Goal: Navigation & Orientation: Find specific page/section

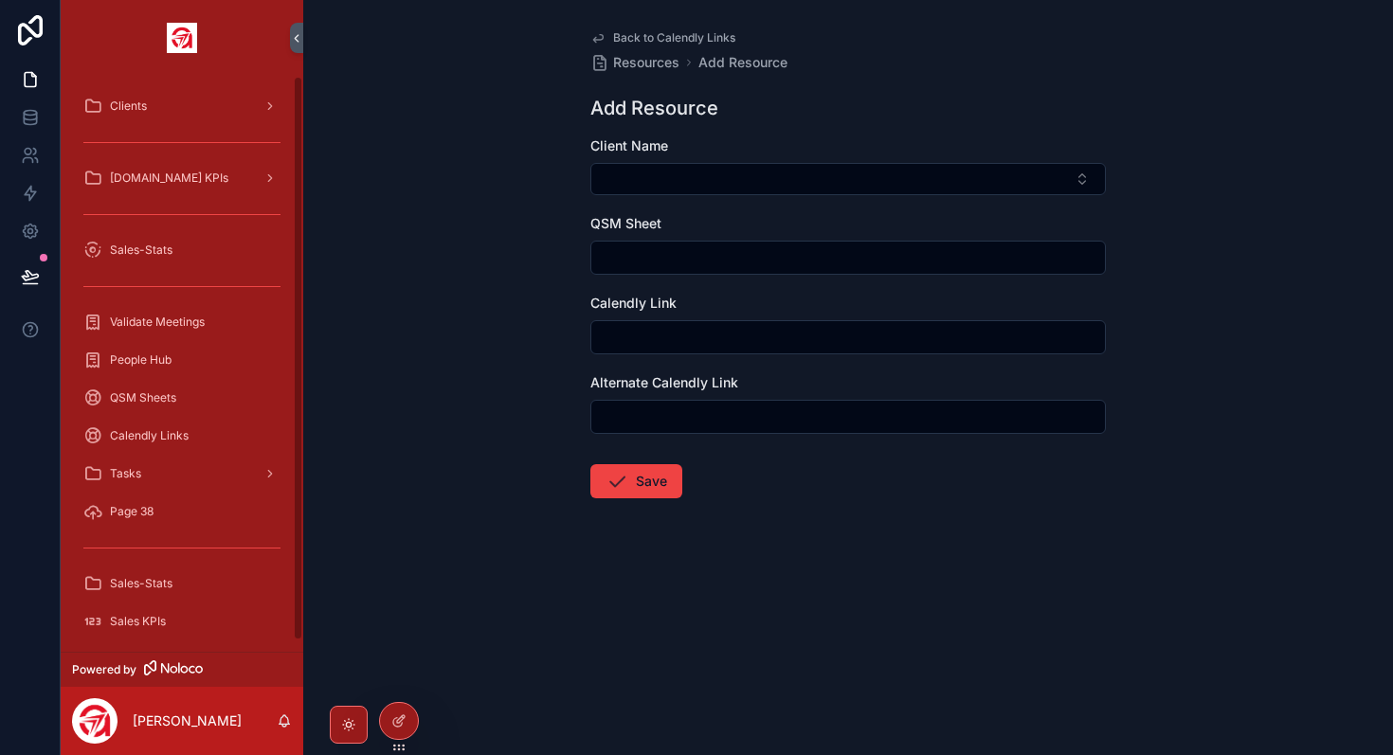
click at [132, 106] on span "Clients" at bounding box center [128, 106] width 37 height 15
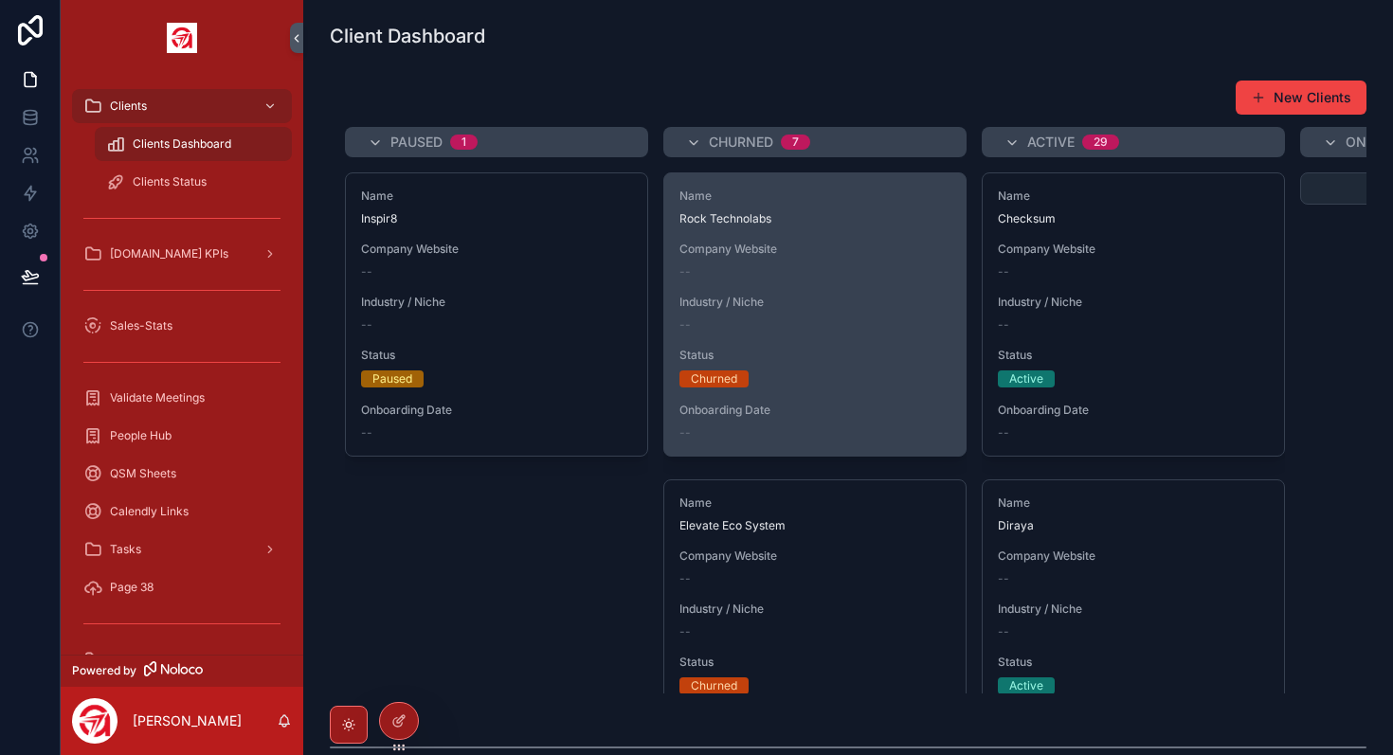
scroll to position [0, 570]
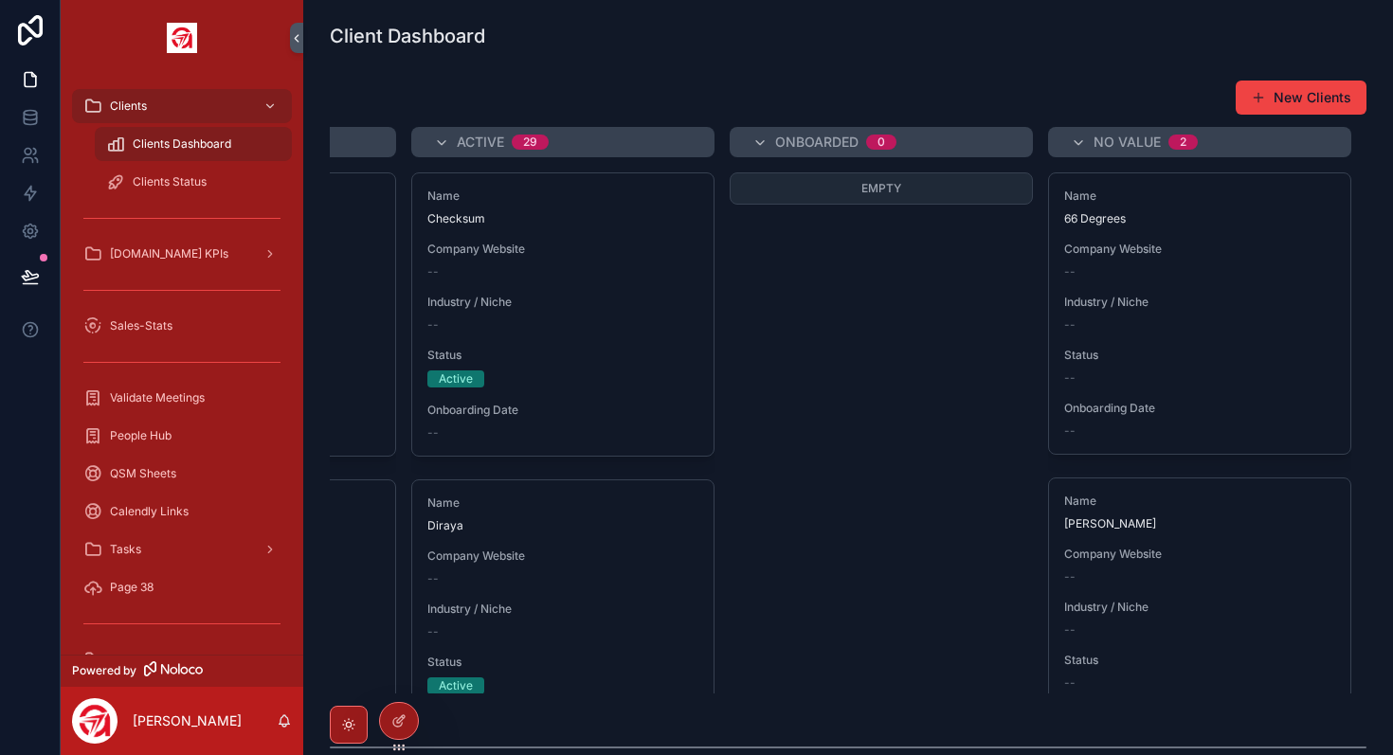
click at [813, 140] on span "Onboarded" at bounding box center [816, 142] width 83 height 19
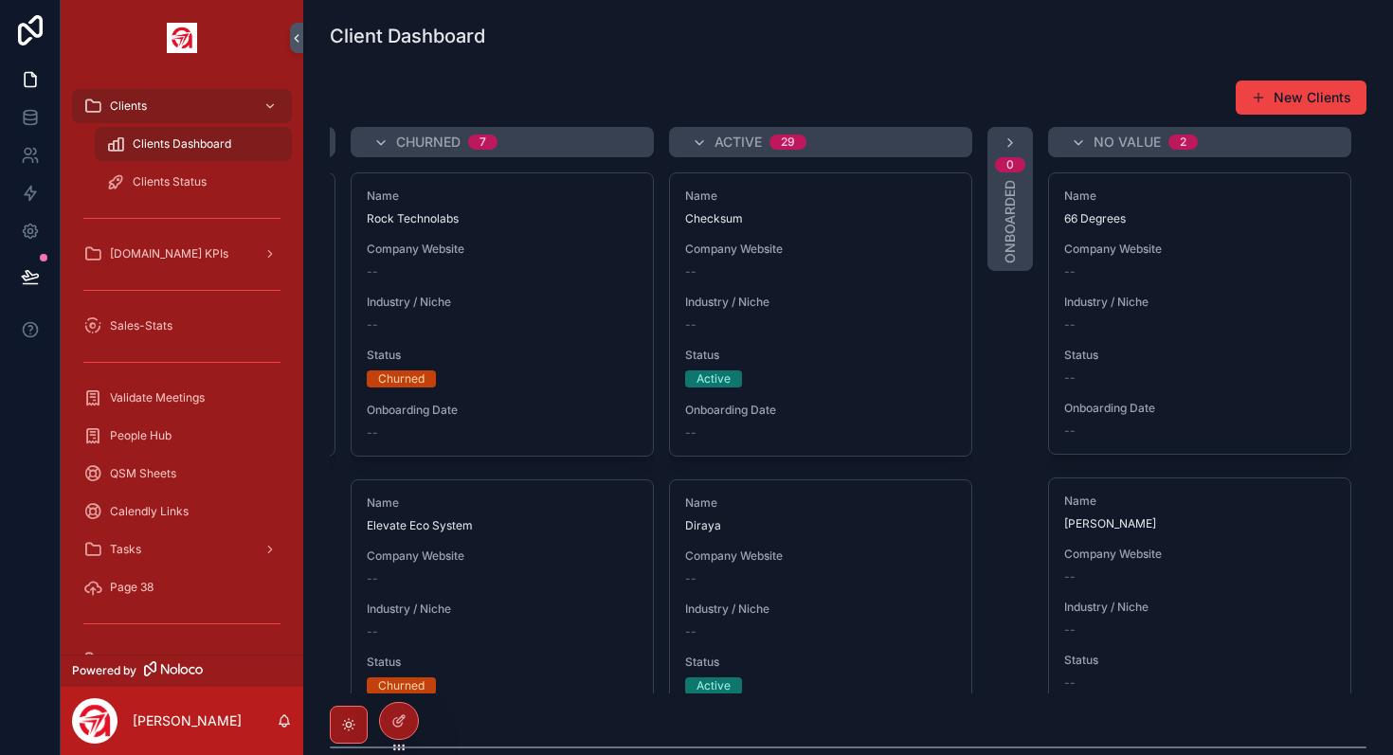
scroll to position [0, 313]
click at [1016, 138] on icon "scrollable content" at bounding box center [1009, 142] width 15 height 15
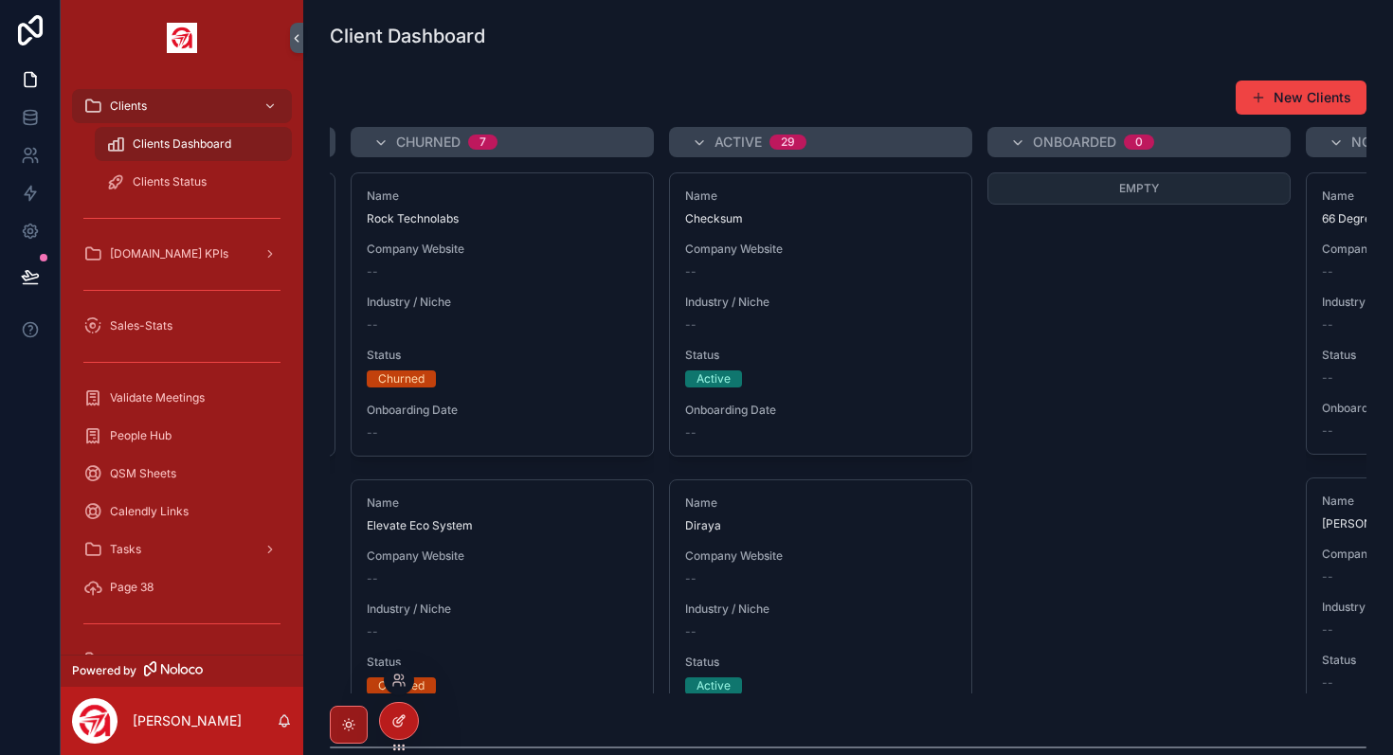
click at [394, 724] on icon at bounding box center [398, 720] width 15 height 15
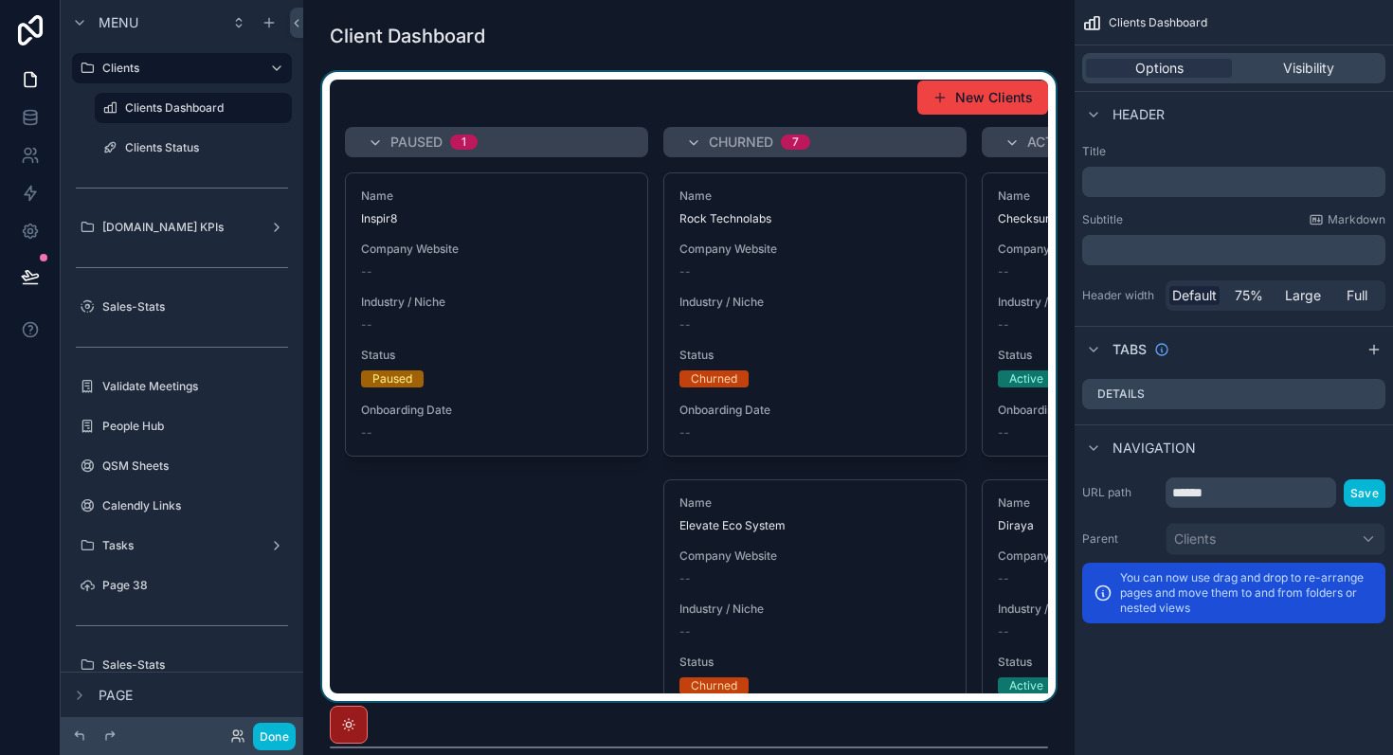
click at [783, 397] on div "scrollable content" at bounding box center [688, 386] width 741 height 629
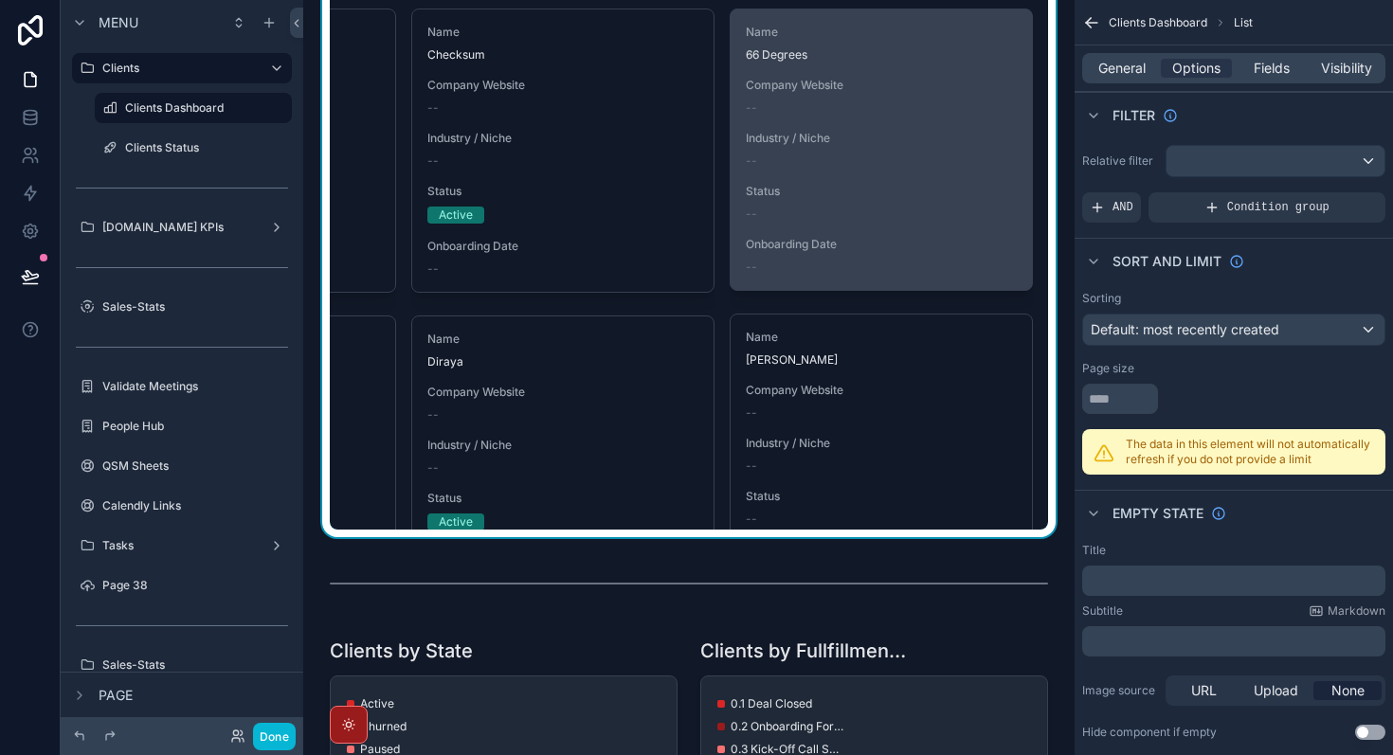
scroll to position [0, 0]
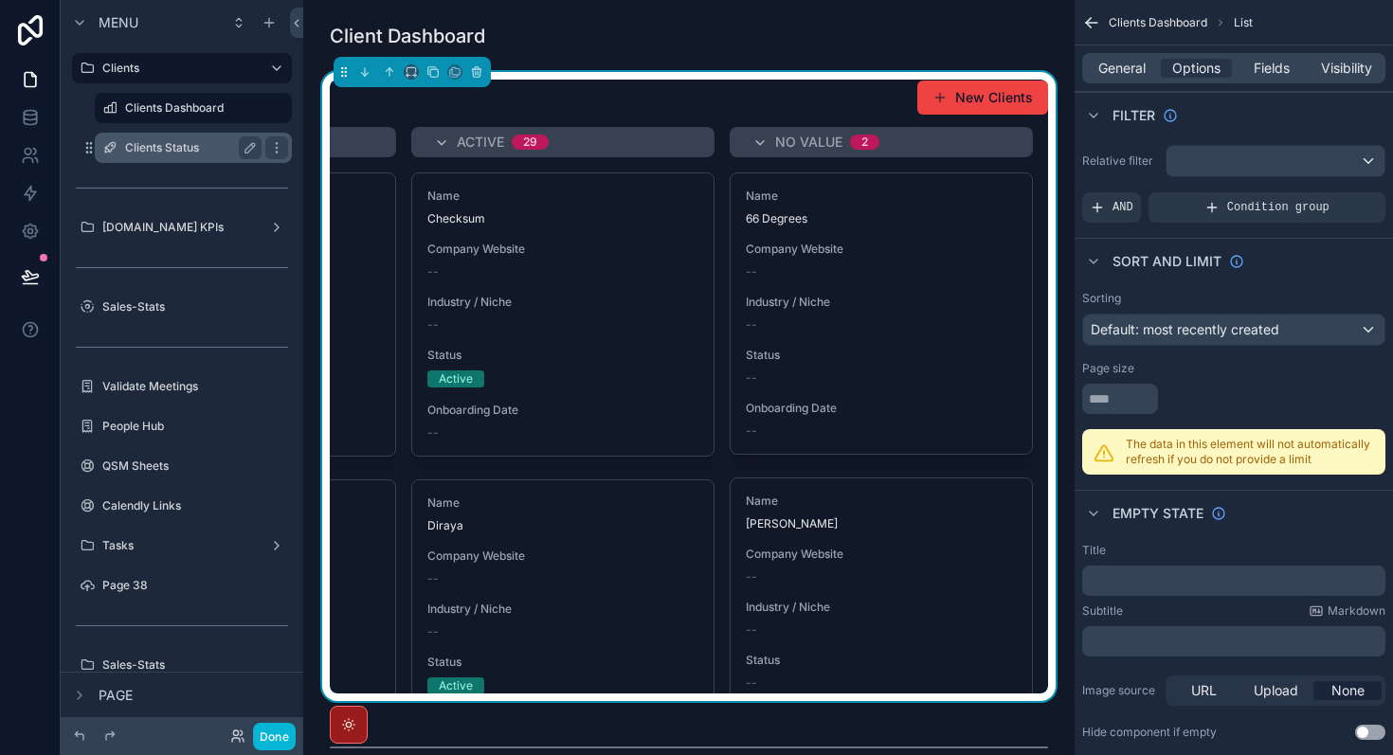
click at [166, 146] on label "Clients Status" at bounding box center [189, 147] width 129 height 15
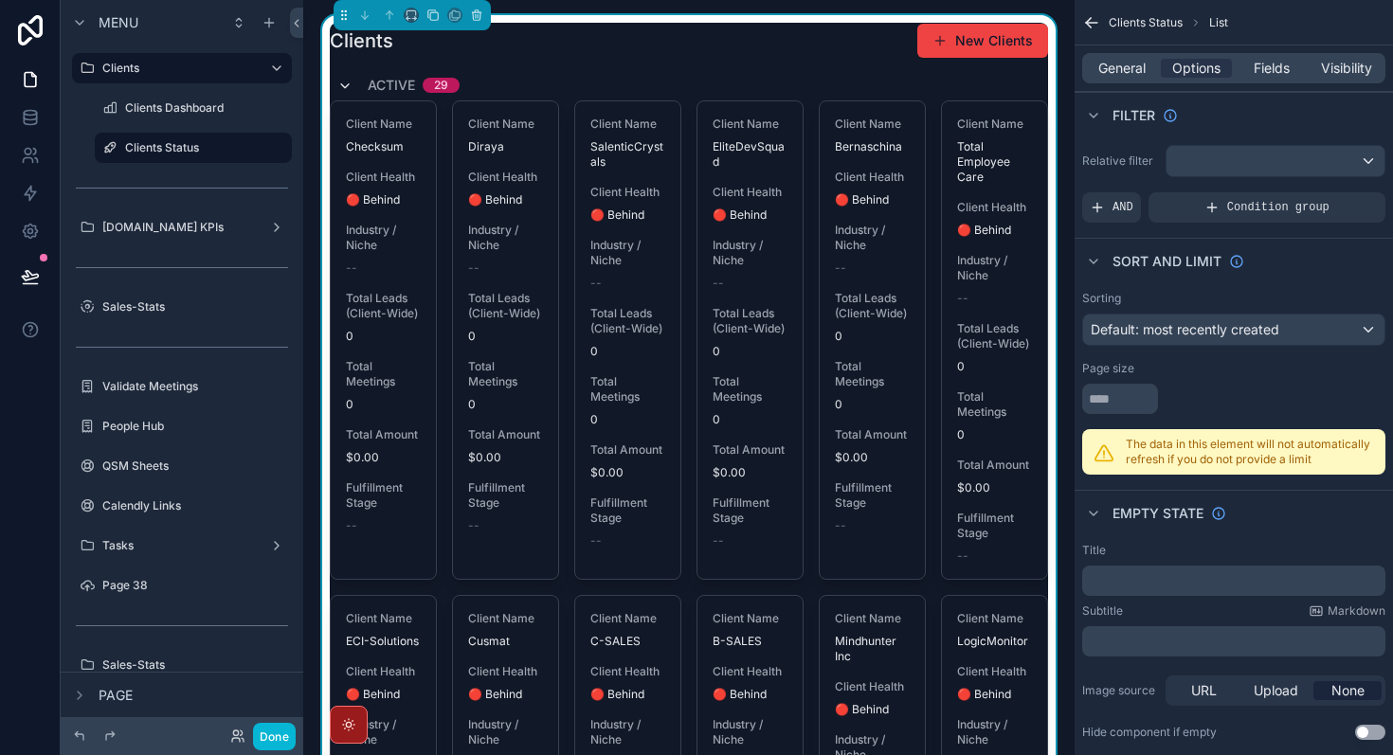
click at [345, 87] on icon "scrollable content" at bounding box center [344, 86] width 15 height 15
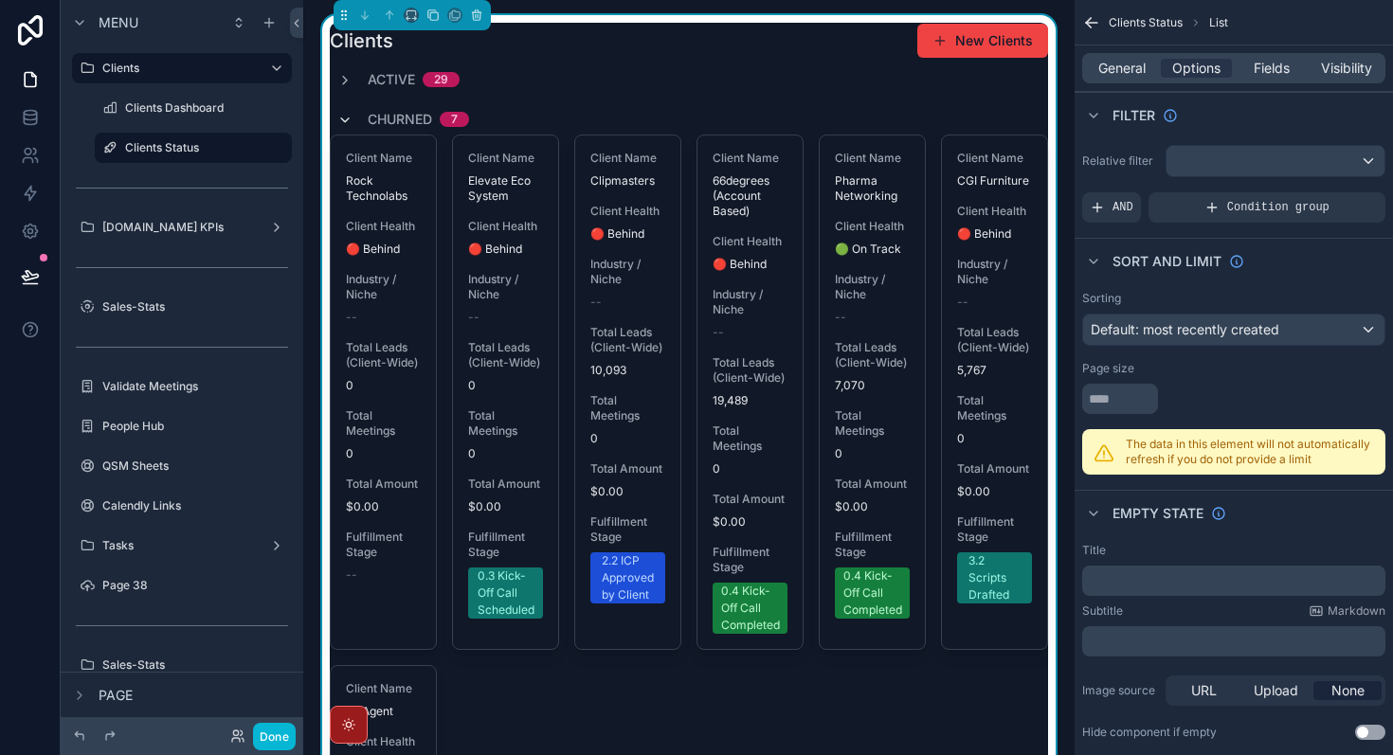
click at [344, 117] on icon "scrollable content" at bounding box center [344, 120] width 15 height 15
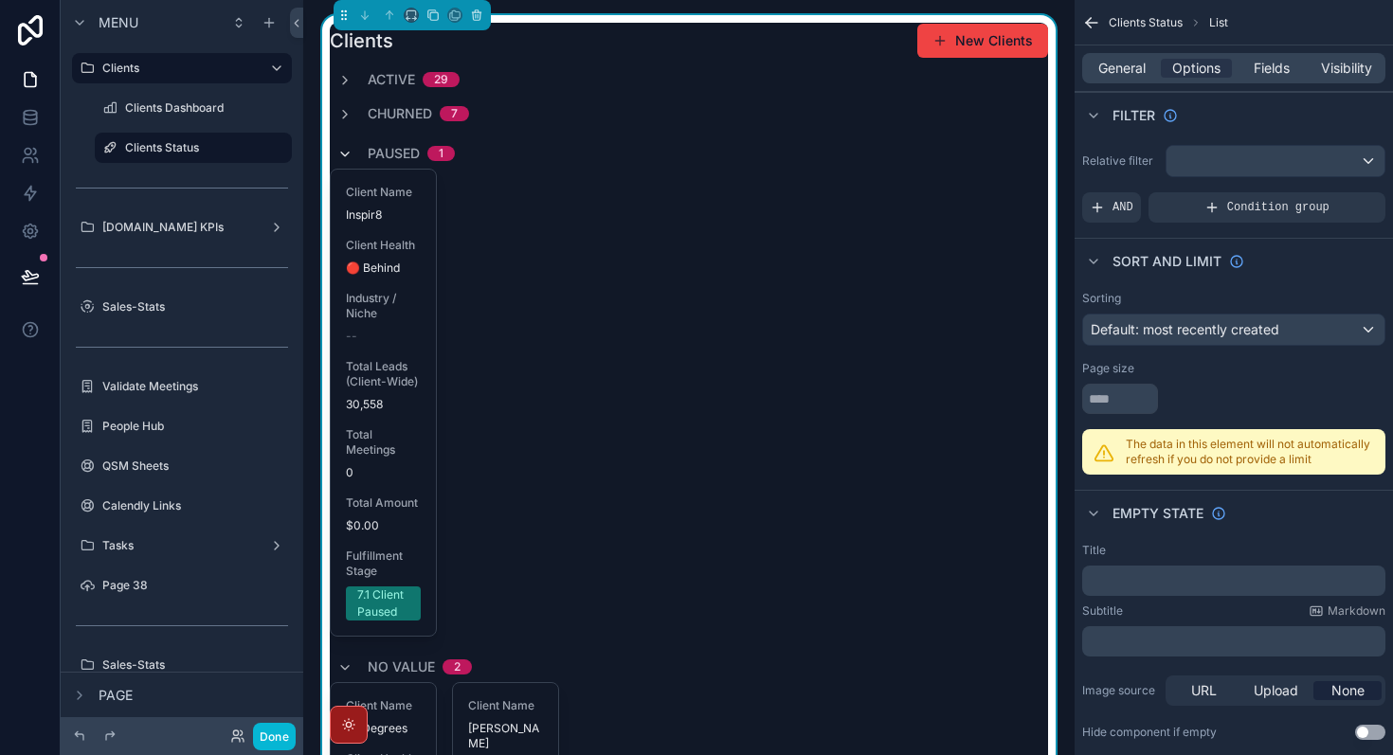
click at [340, 153] on icon "scrollable content" at bounding box center [344, 154] width 15 height 15
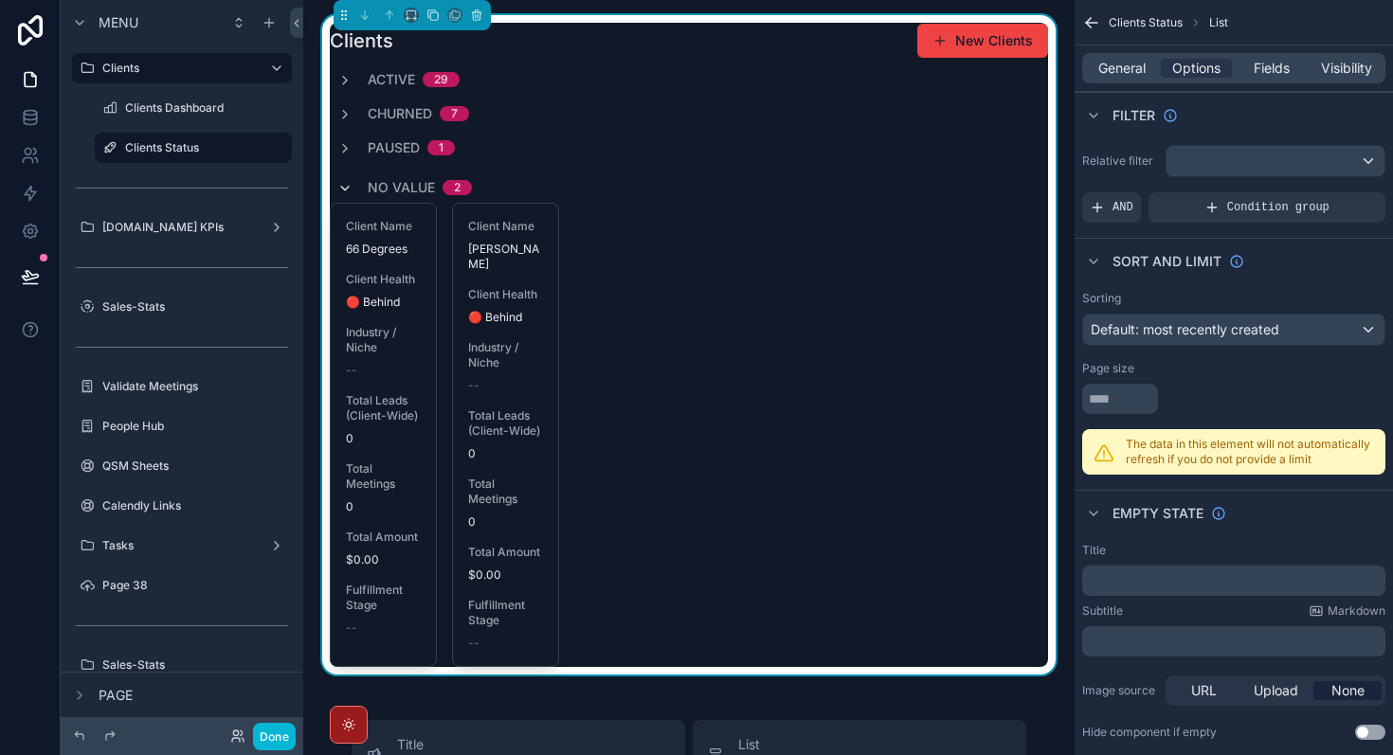
click at [345, 187] on icon "scrollable content" at bounding box center [344, 188] width 15 height 15
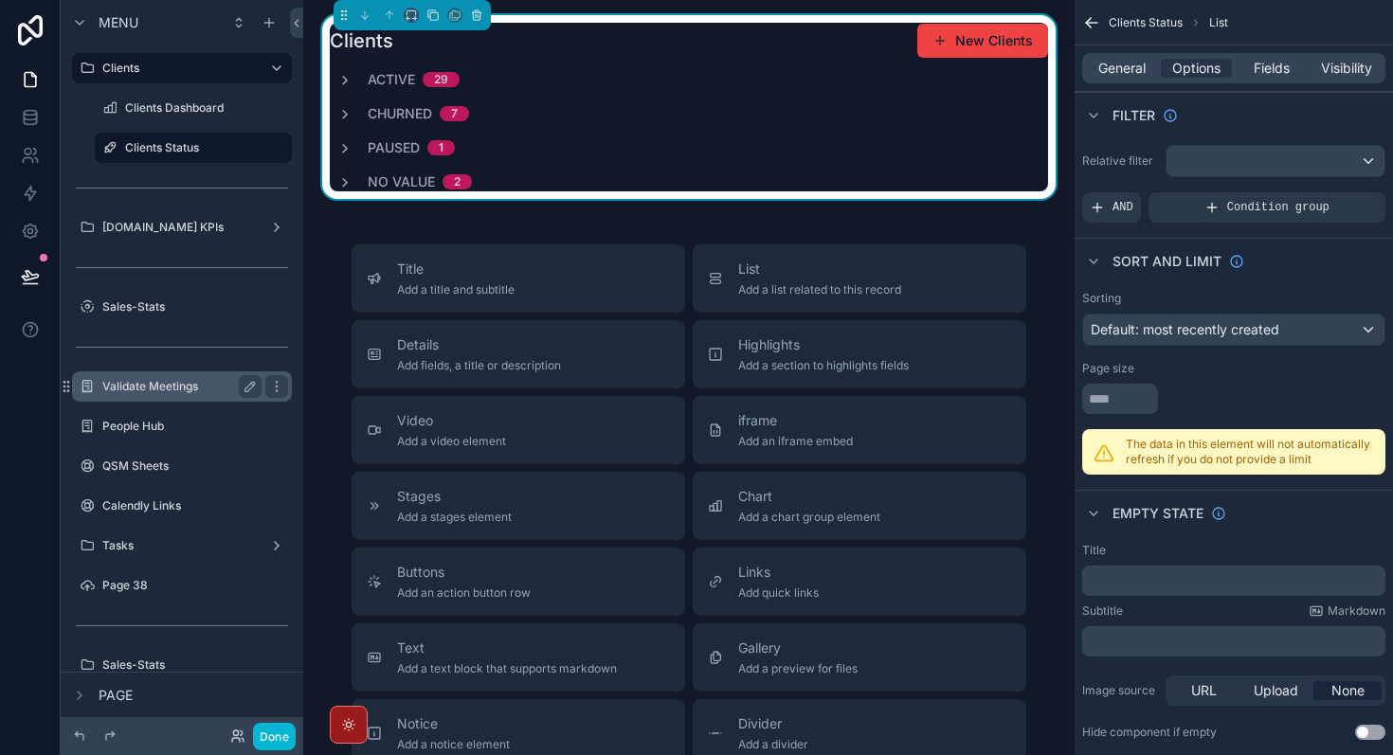
click at [140, 386] on label "Validate Meetings" at bounding box center [178, 386] width 152 height 15
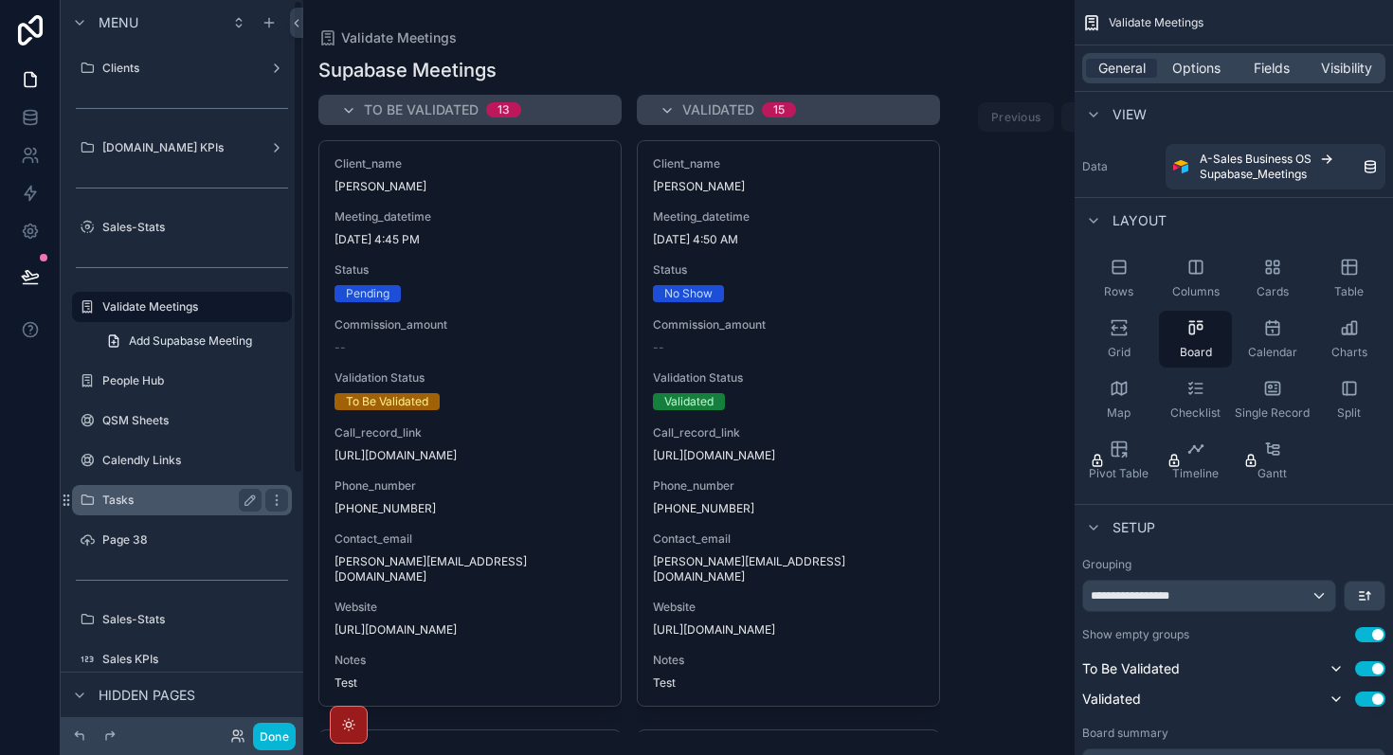
scroll to position [167, 0]
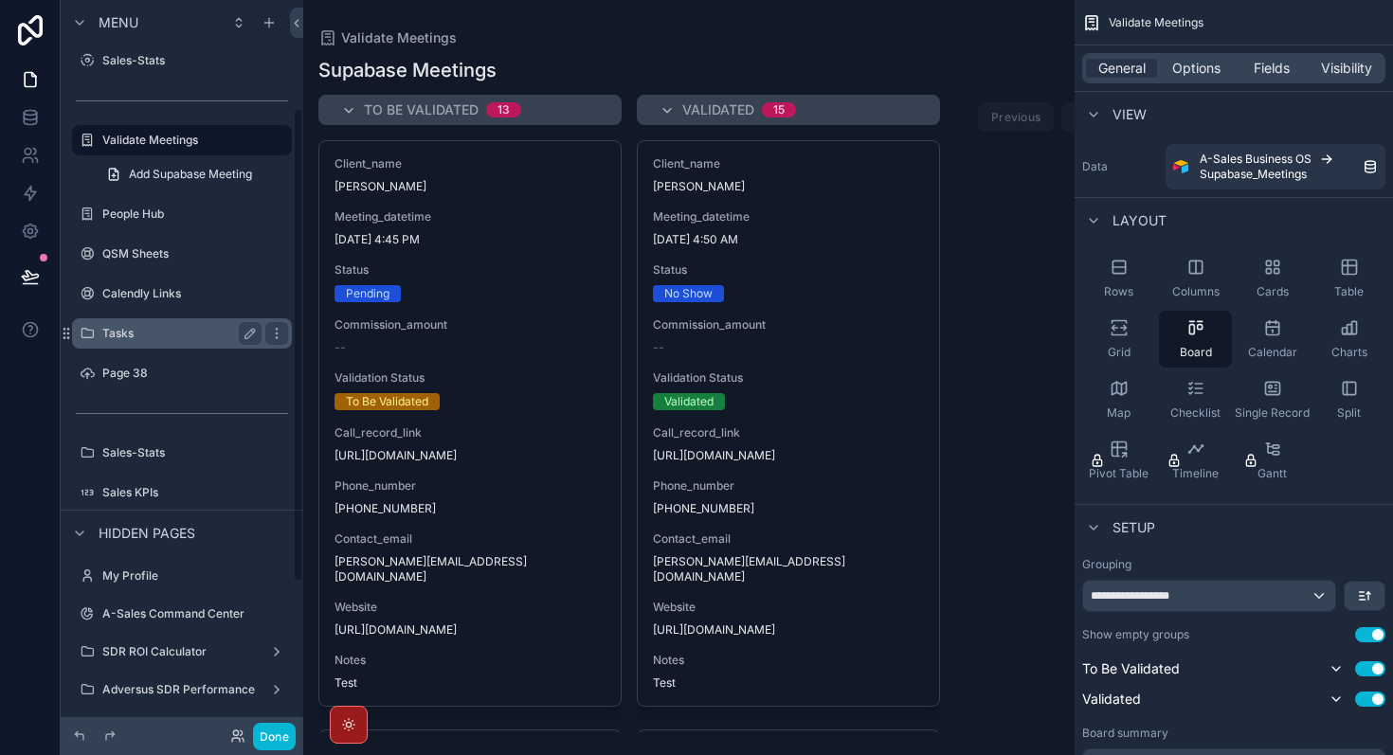
click at [153, 347] on div "Tasks" at bounding box center [182, 333] width 212 height 30
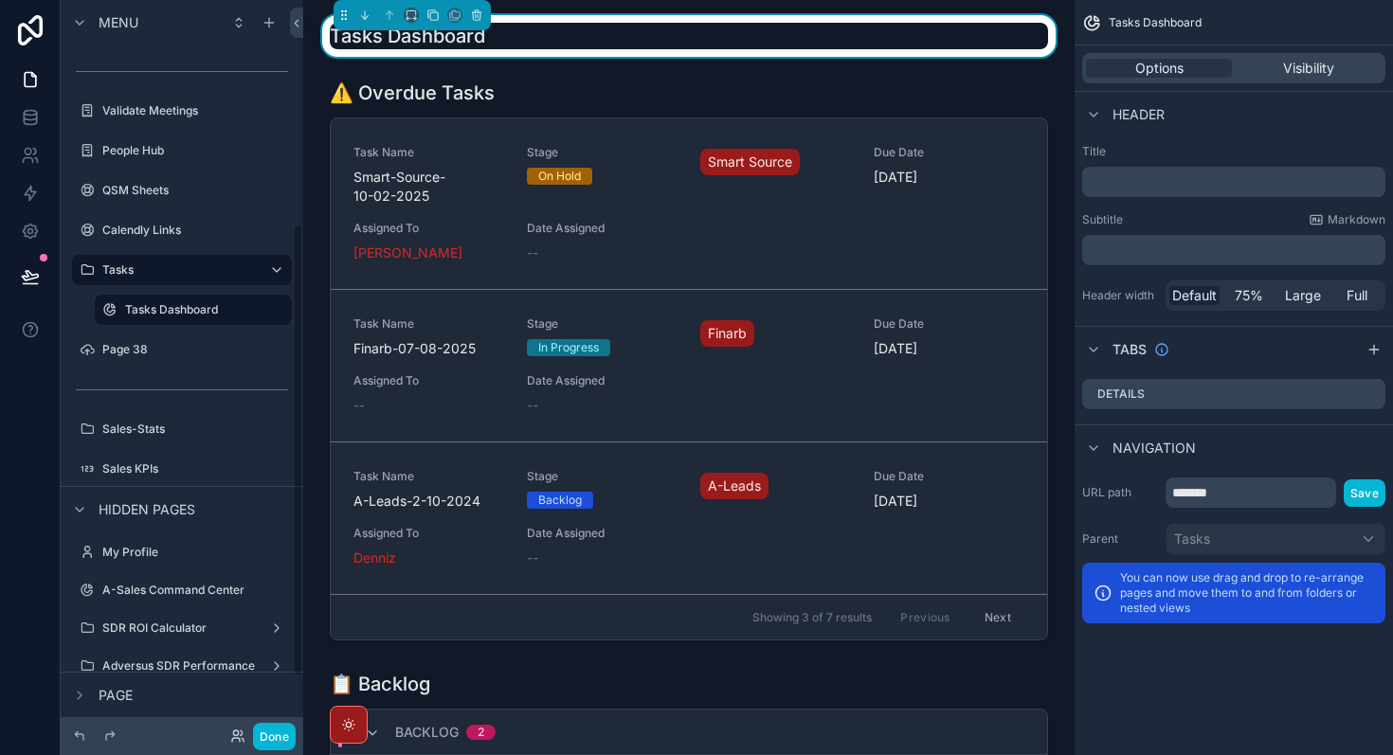
scroll to position [450, 0]
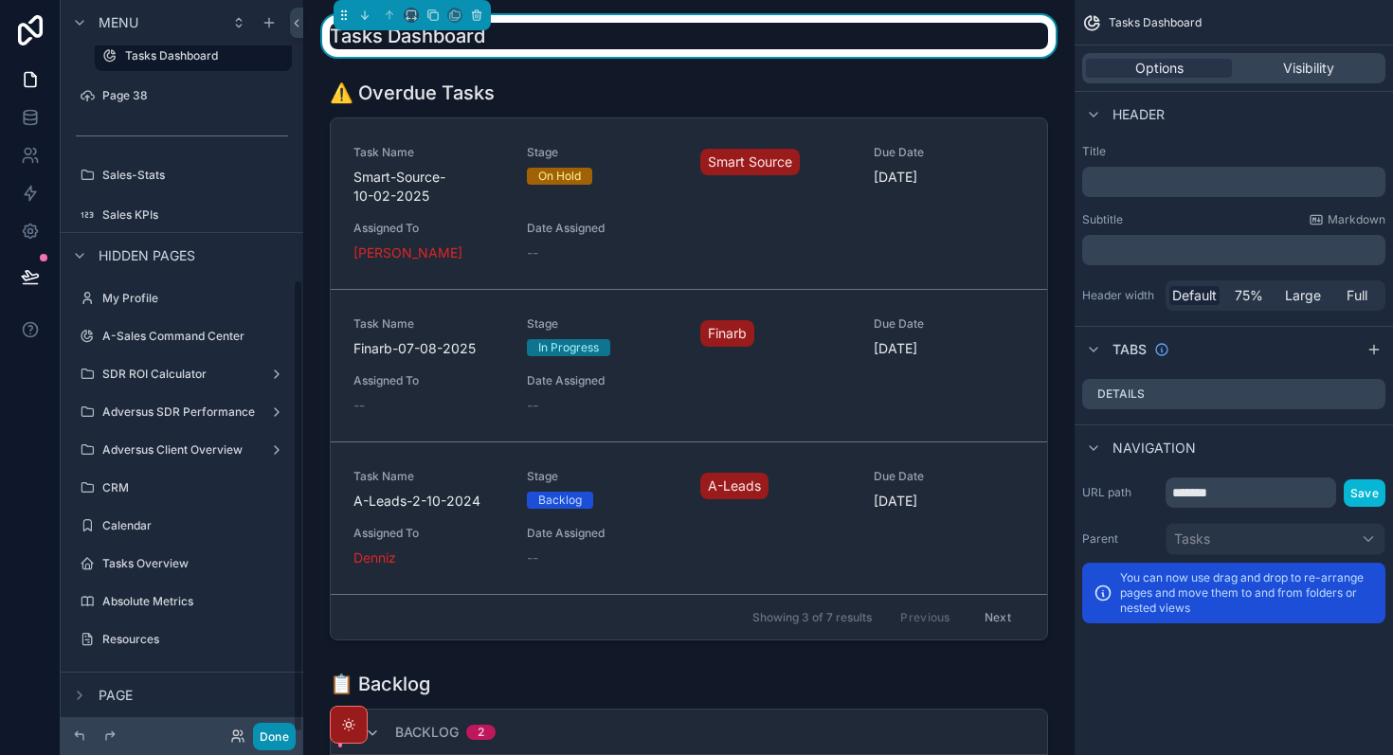
click at [278, 731] on button "Done" at bounding box center [274, 736] width 43 height 27
